Goal: Information Seeking & Learning: Find specific fact

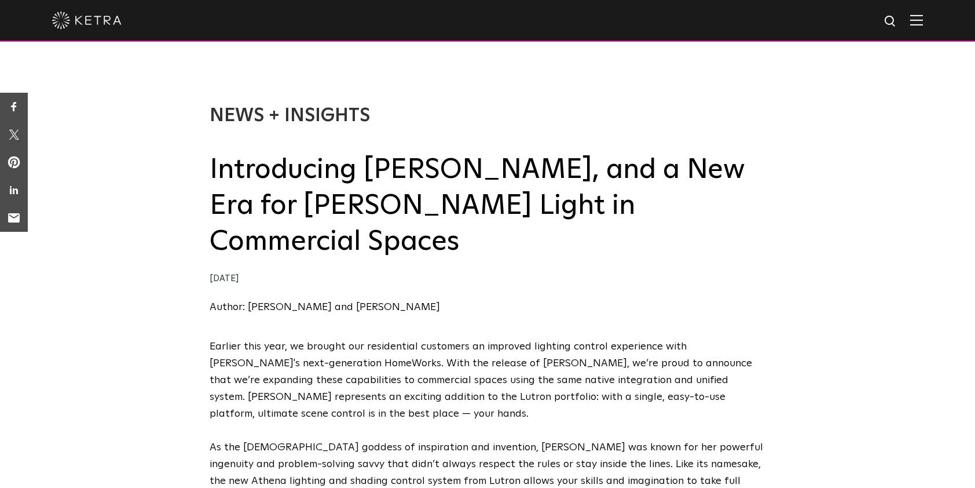
click at [896, 17] on img at bounding box center [891, 21] width 14 height 14
type input "Q TOuch 5"
click at [854, 13] on button "Search" at bounding box center [862, 21] width 17 height 17
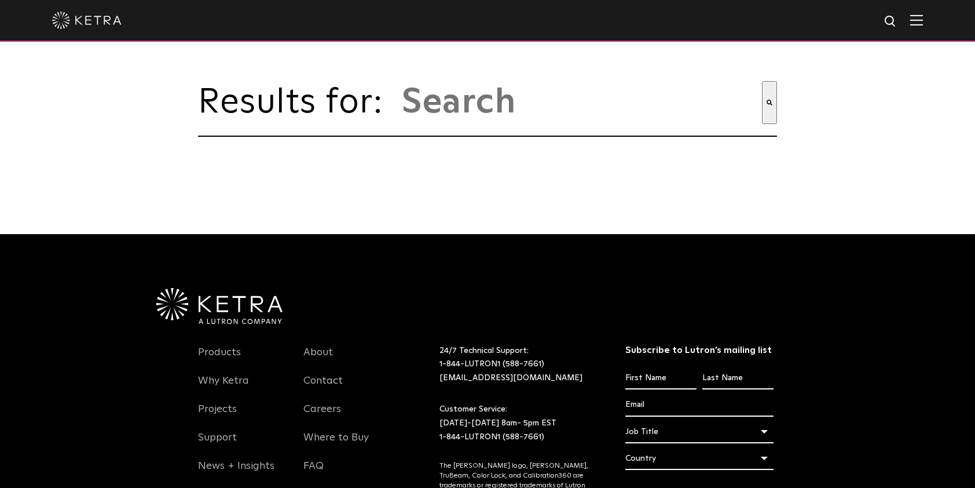
type input "q touch 5"
